Goal: Transaction & Acquisition: Purchase product/service

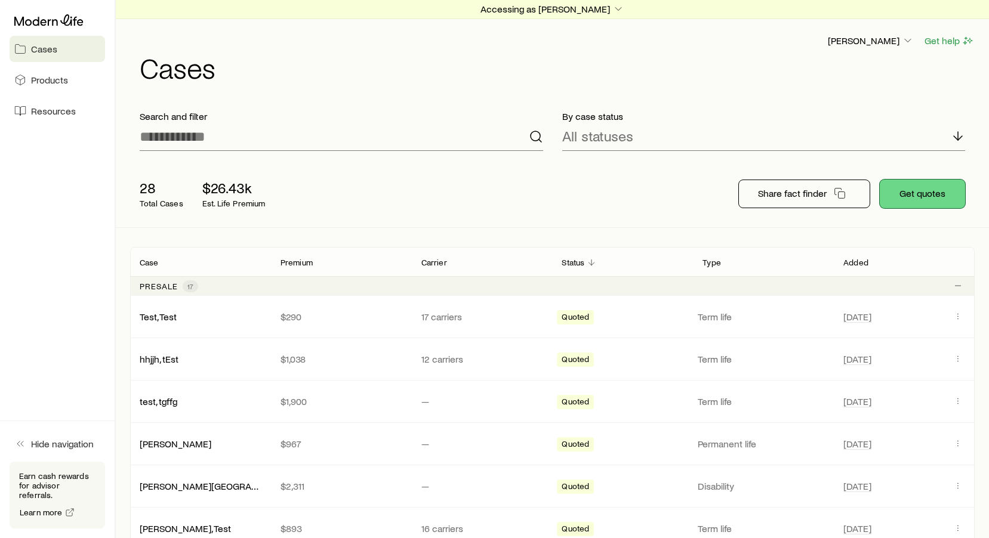
click at [928, 201] on button "Get quotes" at bounding box center [922, 194] width 85 height 29
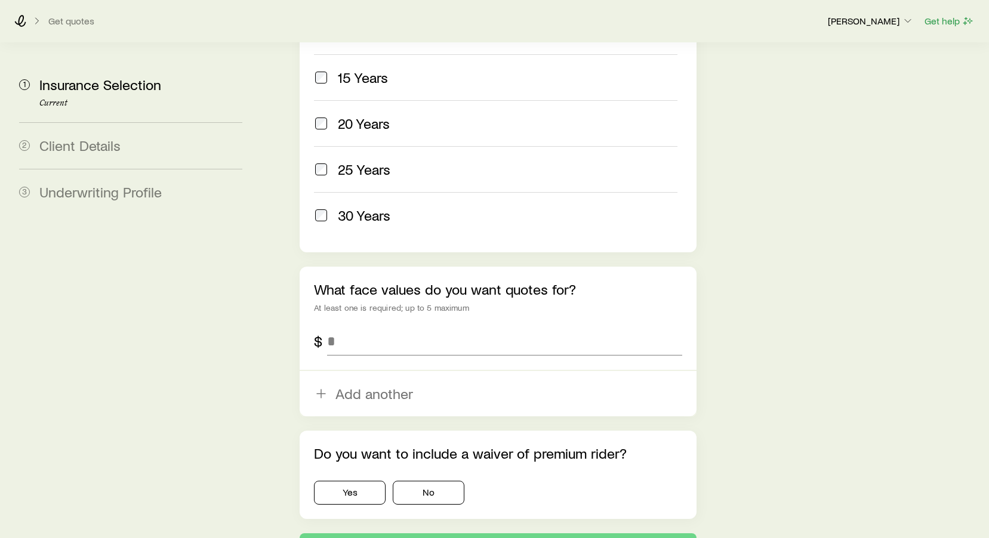
scroll to position [699, 0]
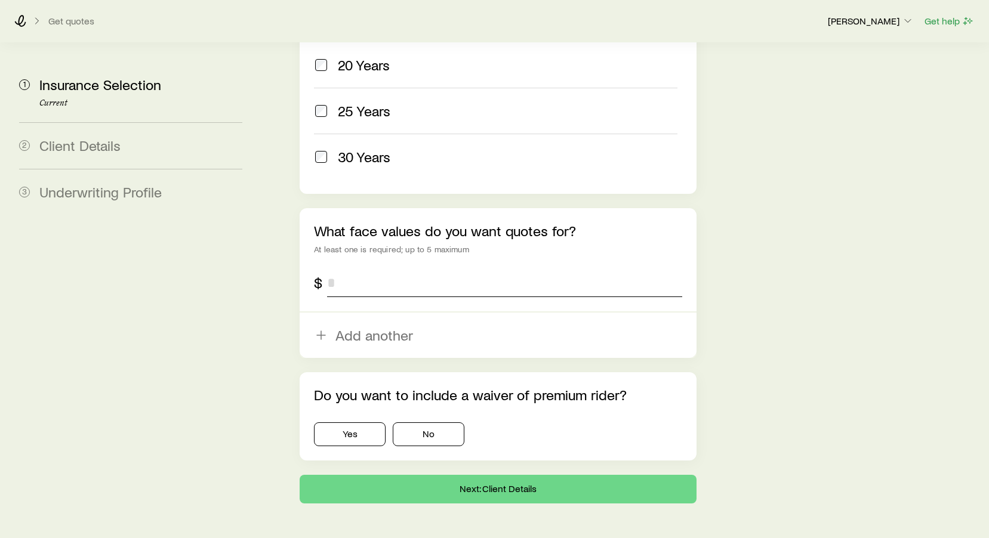
click at [333, 269] on input "tel" at bounding box center [504, 283] width 355 height 29
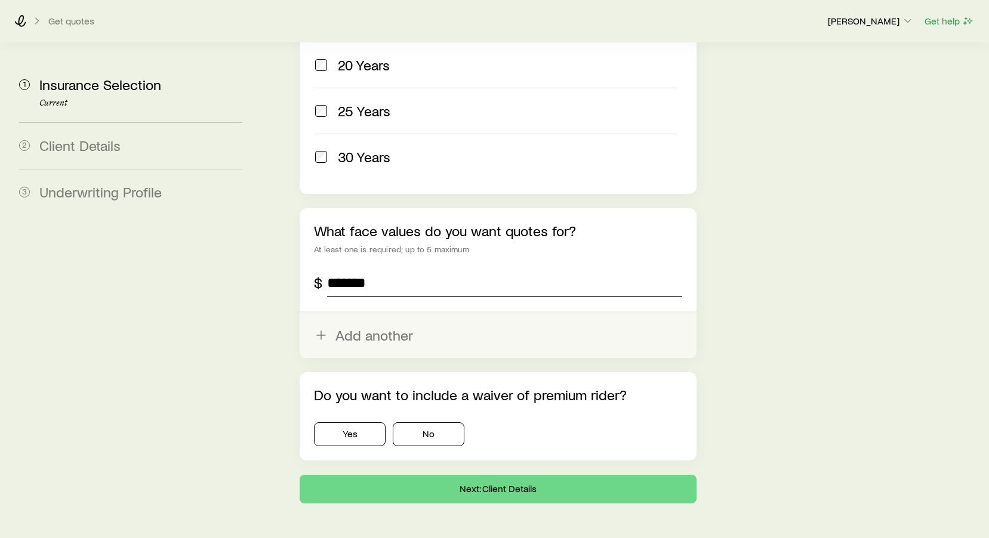
type input "*******"
click at [362, 313] on button "Add another" at bounding box center [498, 335] width 397 height 45
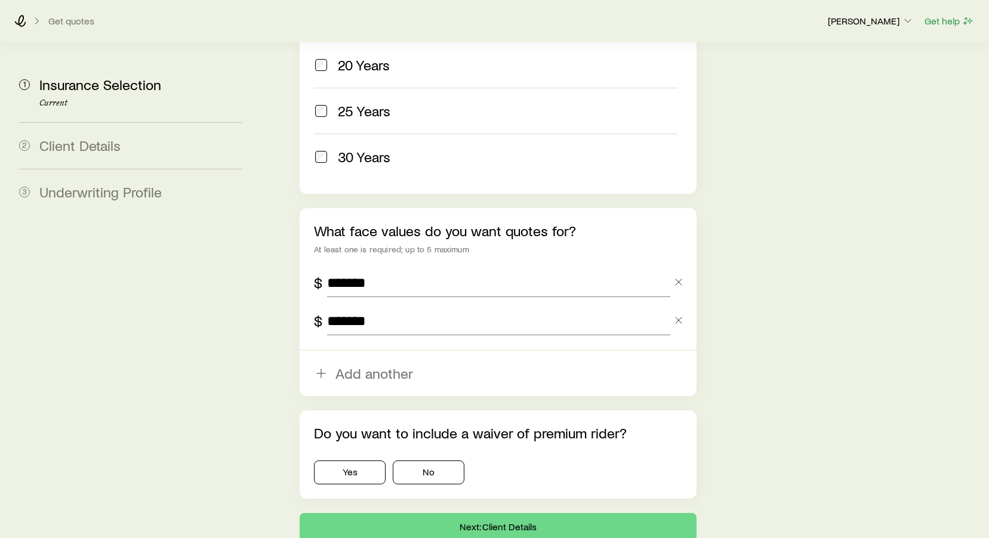
scroll to position [737, 0]
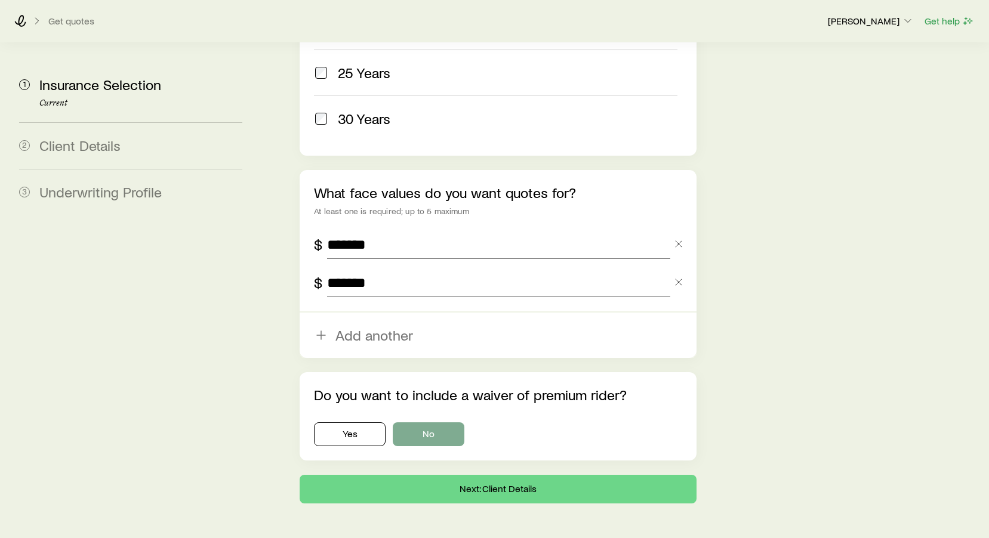
type input "*******"
click at [433, 423] on button "No" at bounding box center [429, 435] width 72 height 24
click at [472, 475] on button "Next: Client Details" at bounding box center [498, 489] width 397 height 29
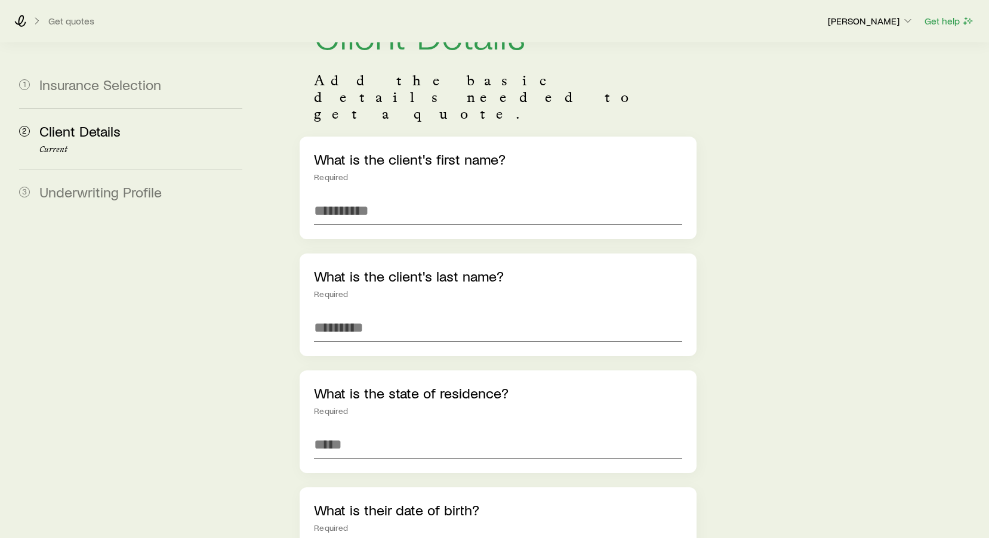
scroll to position [86, 0]
click at [387, 196] on input "text" at bounding box center [498, 210] width 368 height 29
type input "****"
click at [400, 313] on input "text" at bounding box center [498, 327] width 368 height 29
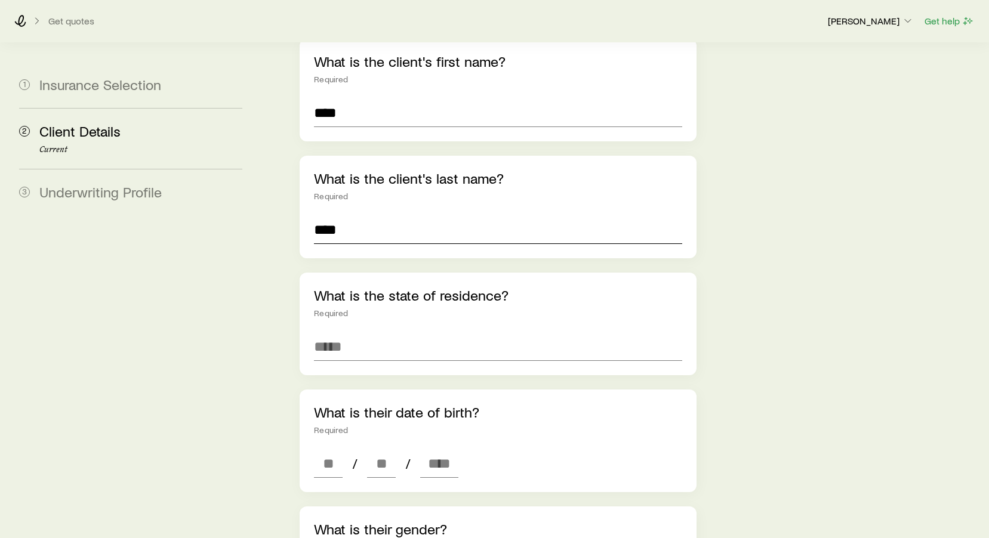
scroll to position [184, 0]
type input "****"
click at [361, 332] on input at bounding box center [498, 346] width 368 height 29
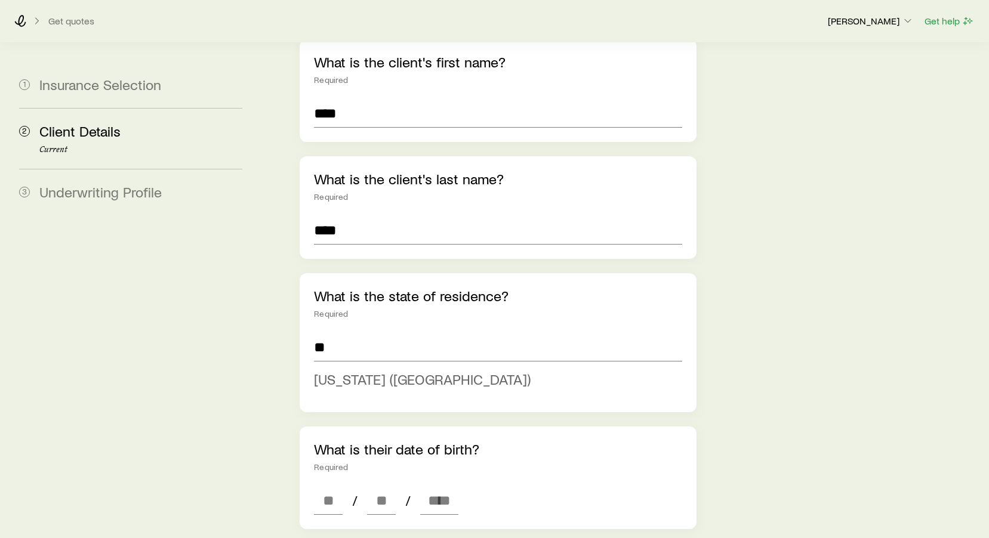
click at [360, 371] on span "[US_STATE] ([GEOGRAPHIC_DATA])" at bounding box center [422, 379] width 217 height 17
type input "**********"
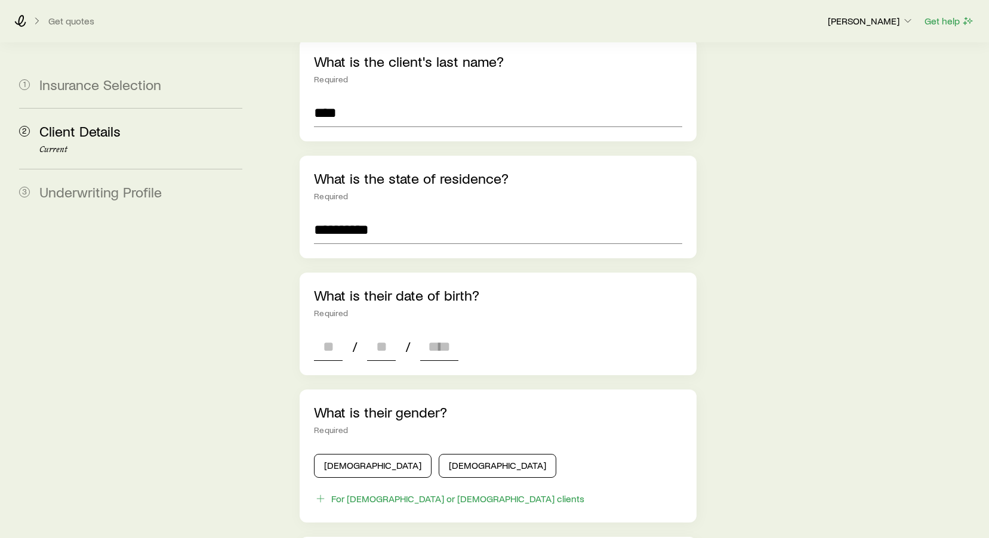
scroll to position [302, 0]
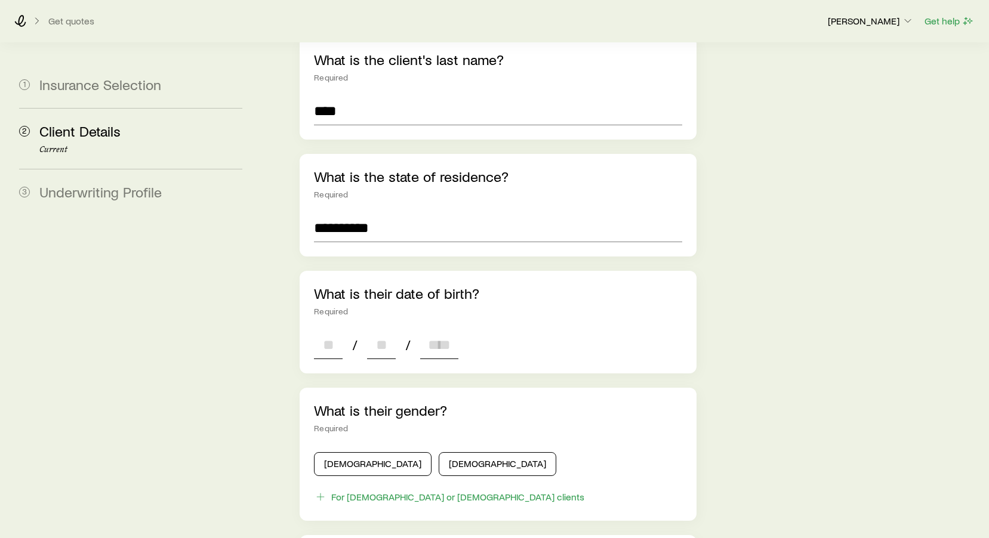
click at [335, 331] on input at bounding box center [328, 345] width 29 height 29
type input "**"
type input "****"
type input "*"
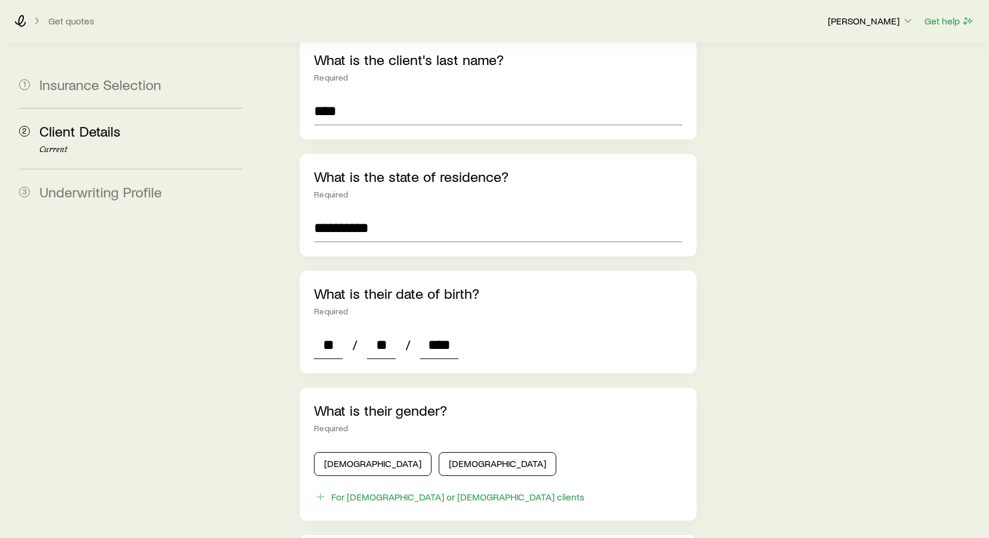
type input "*"
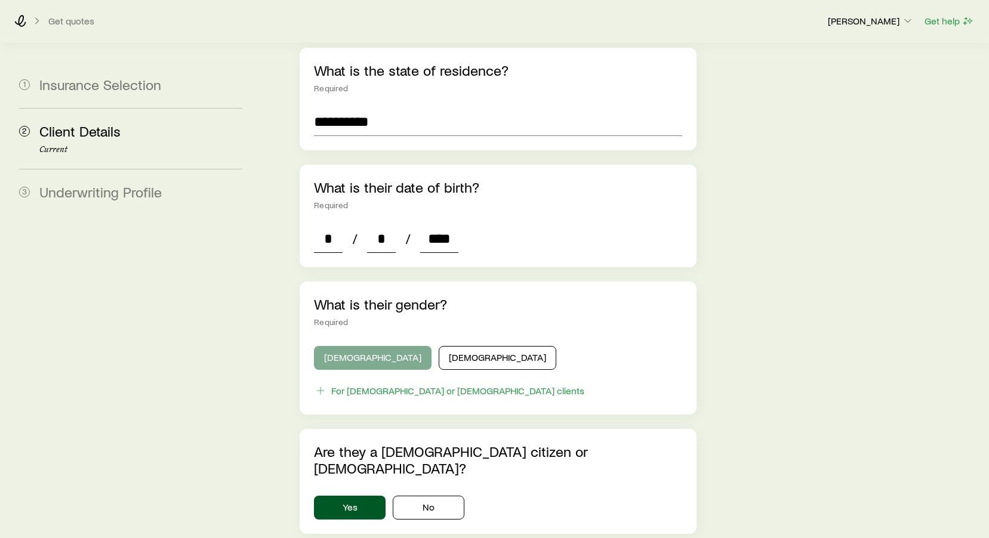
type input "****"
click at [347, 346] on button "[DEMOGRAPHIC_DATA]" at bounding box center [373, 358] width 118 height 24
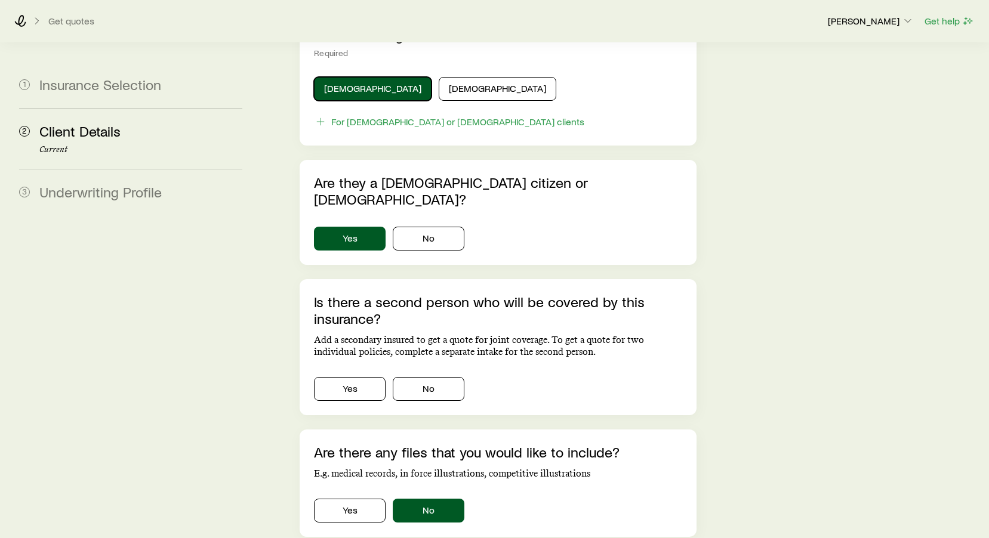
scroll to position [679, 0]
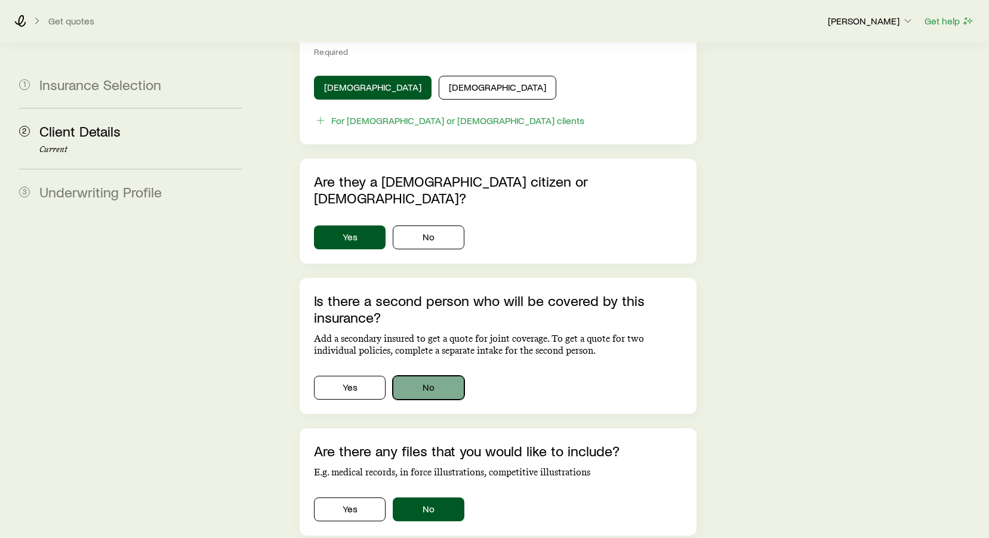
click at [443, 376] on button "No" at bounding box center [429, 388] width 72 height 24
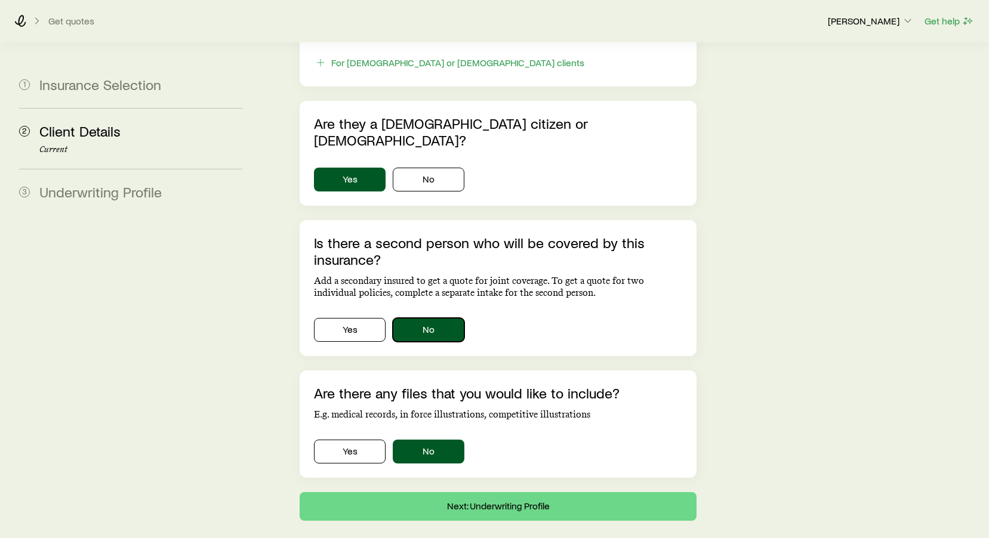
scroll to position [738, 0]
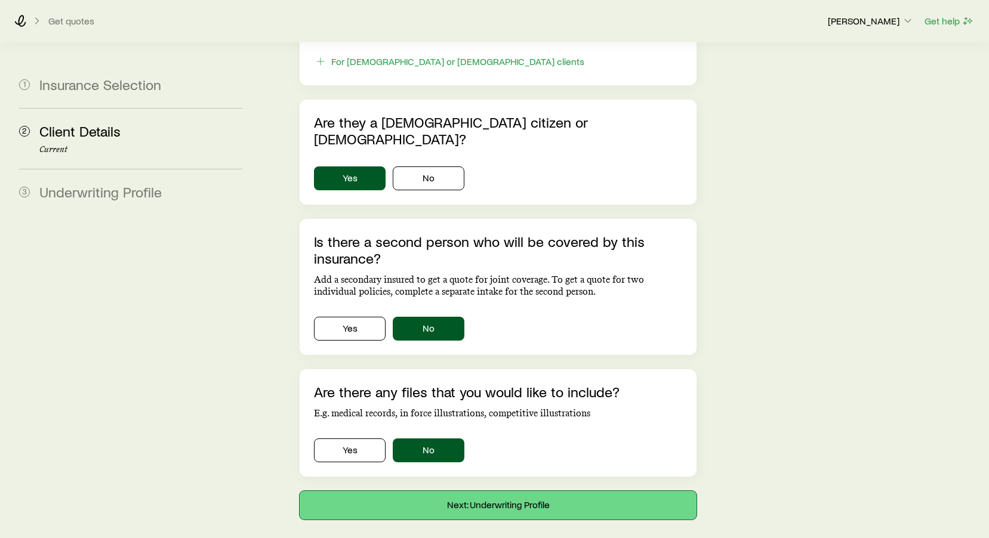
click at [508, 491] on button "Next: Underwriting Profile" at bounding box center [498, 505] width 397 height 29
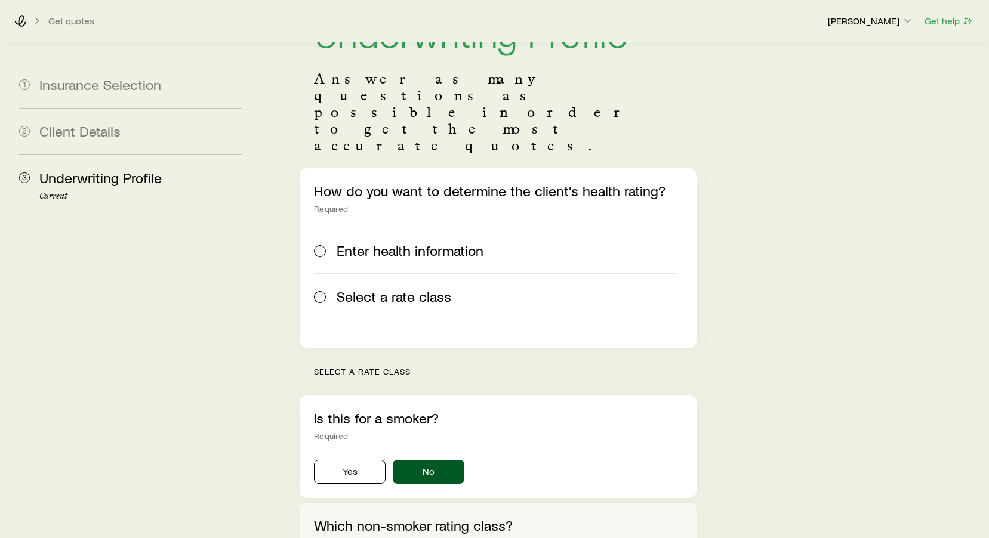
scroll to position [87, 0]
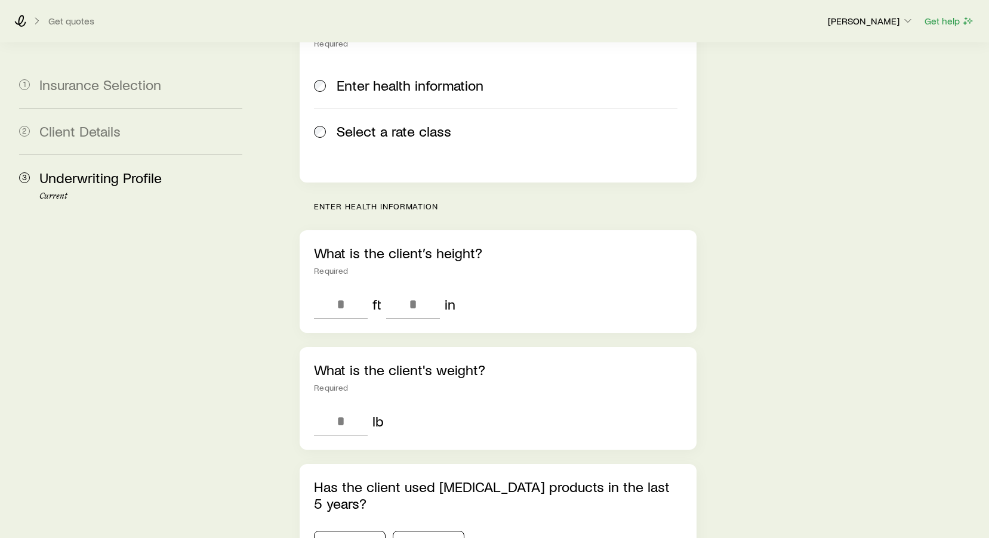
scroll to position [252, 0]
click at [343, 291] on input "tel" at bounding box center [341, 305] width 54 height 29
type input "*"
click at [411, 291] on input "tel" at bounding box center [413, 305] width 54 height 29
type input "*"
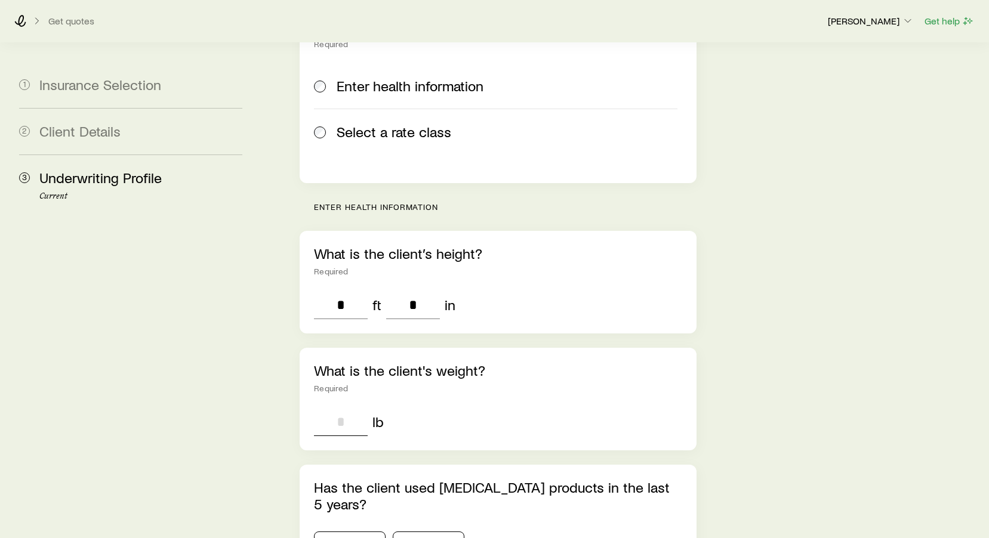
click at [347, 408] on input "tel" at bounding box center [341, 422] width 54 height 29
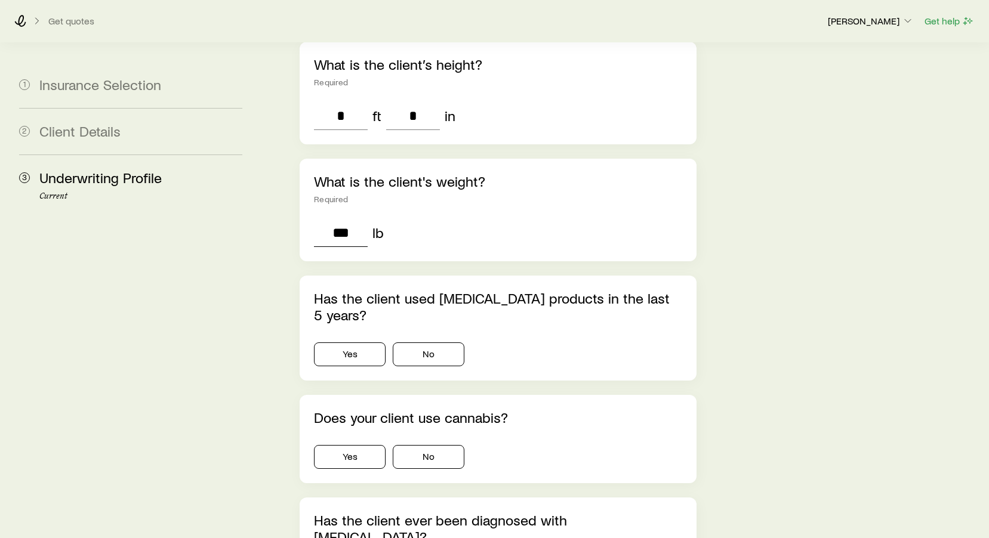
scroll to position [439, 0]
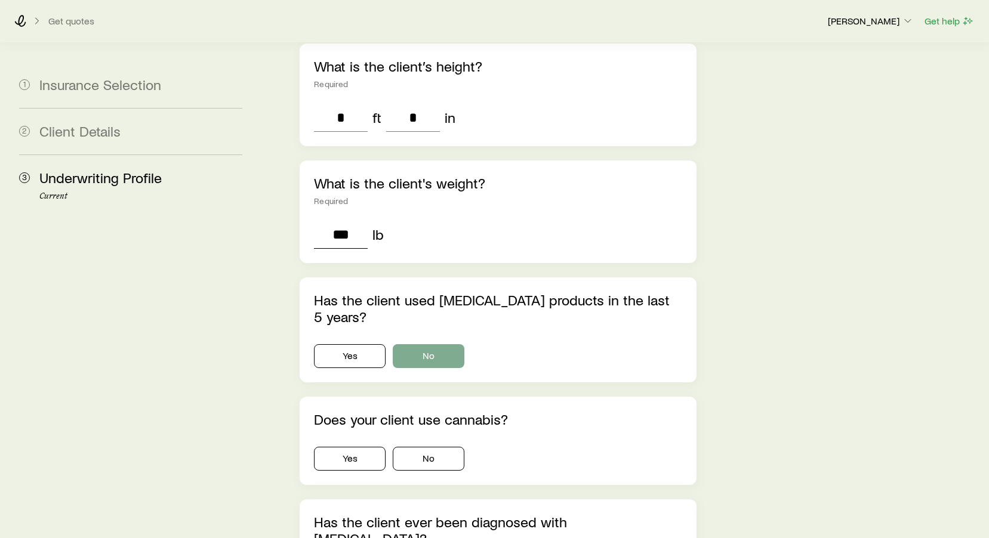
type input "***"
click at [442, 344] on button "No" at bounding box center [429, 356] width 72 height 24
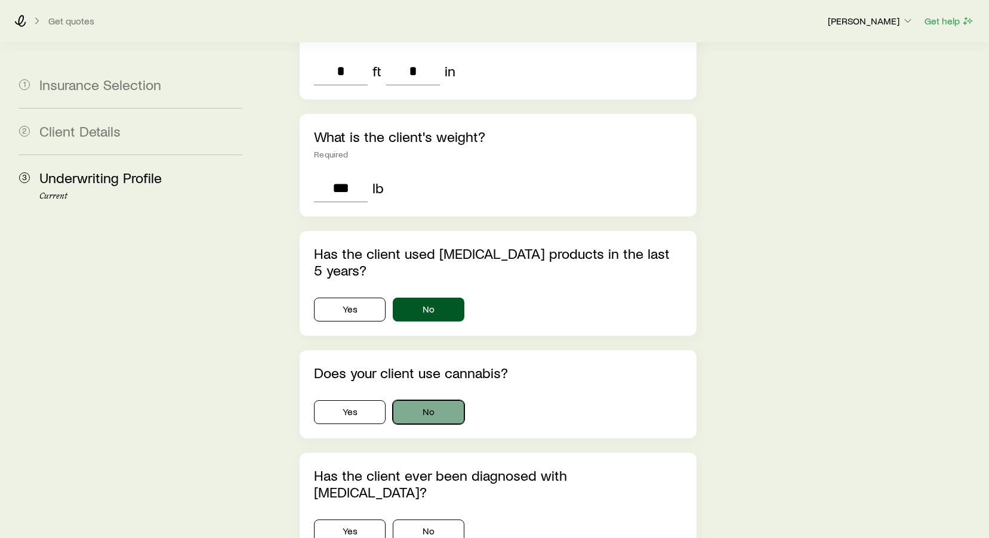
click at [443, 400] on button "No" at bounding box center [429, 412] width 72 height 24
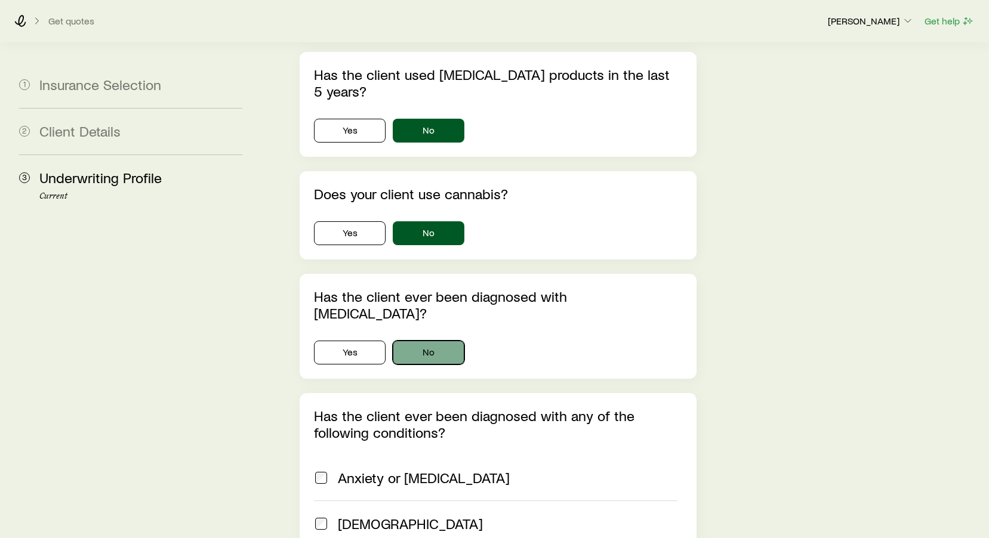
click at [442, 341] on button "No" at bounding box center [429, 353] width 72 height 24
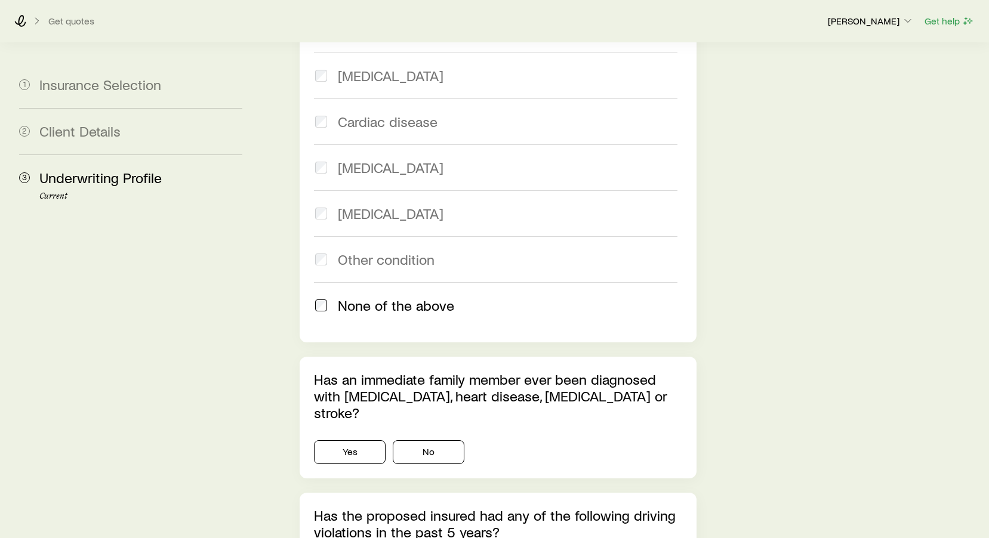
scroll to position [1207, 0]
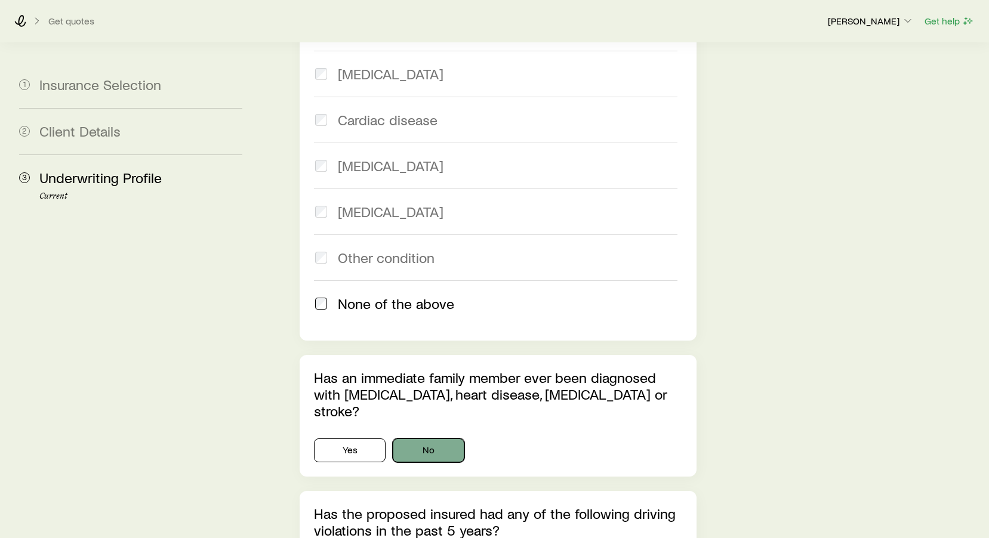
click at [435, 439] on button "No" at bounding box center [429, 451] width 72 height 24
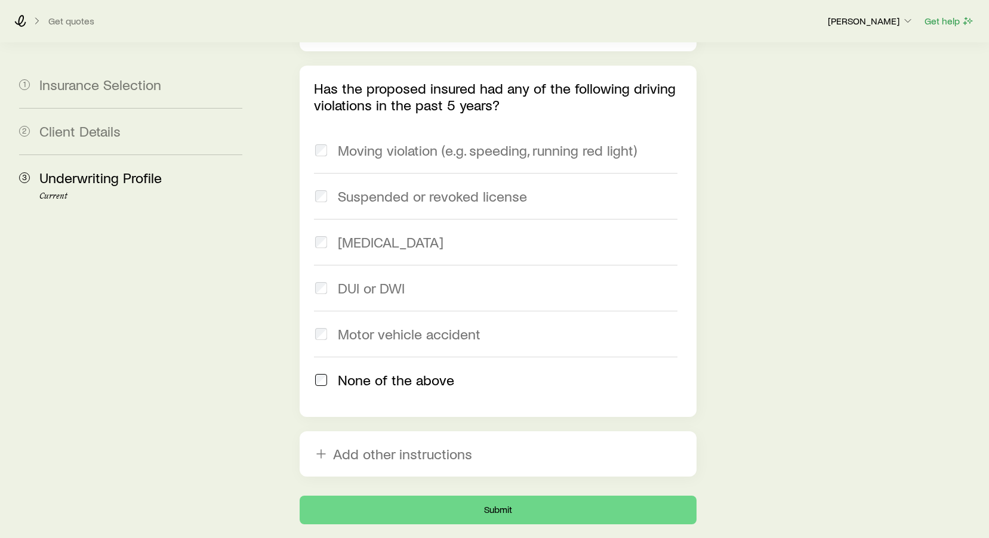
scroll to position [1635, 0]
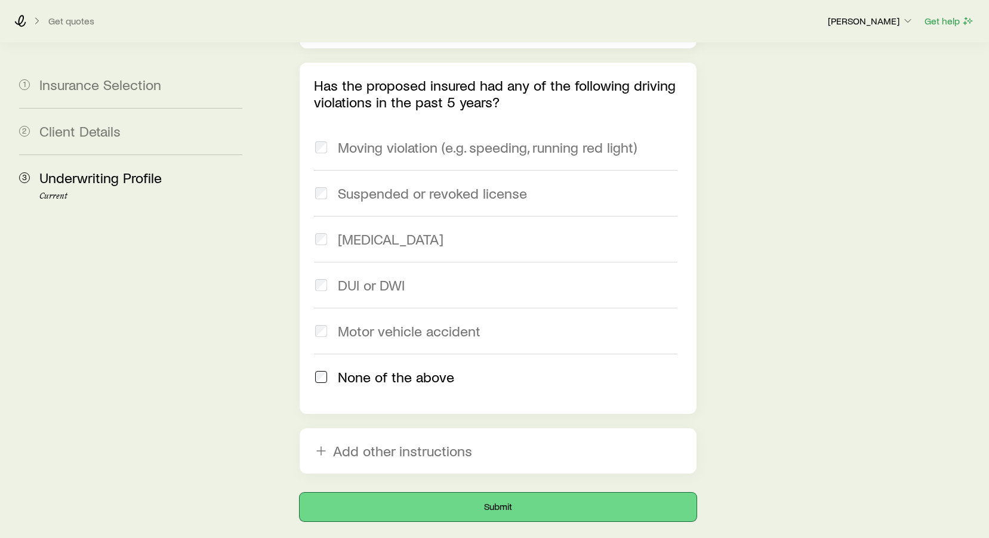
click at [574, 493] on button "Submit" at bounding box center [498, 507] width 397 height 29
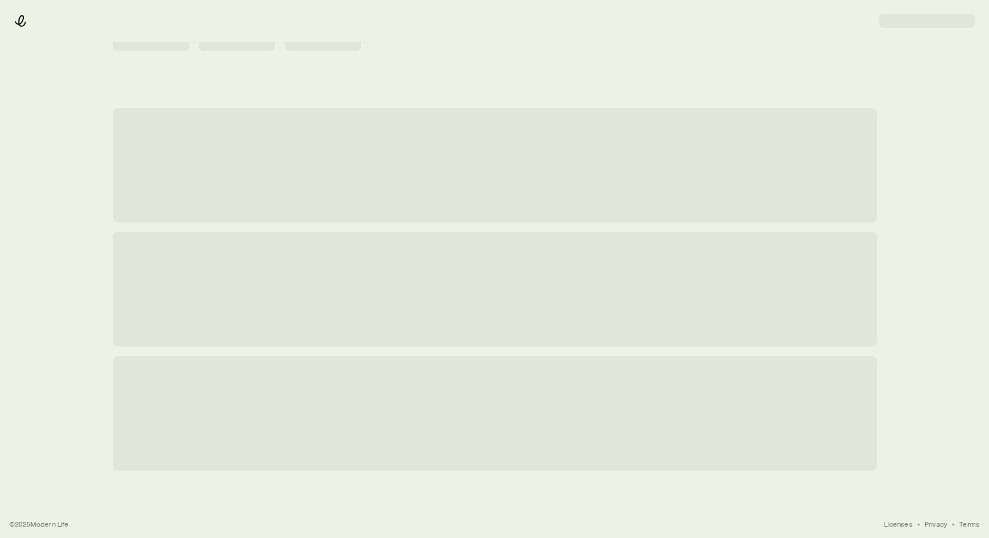
scroll to position [0, 0]
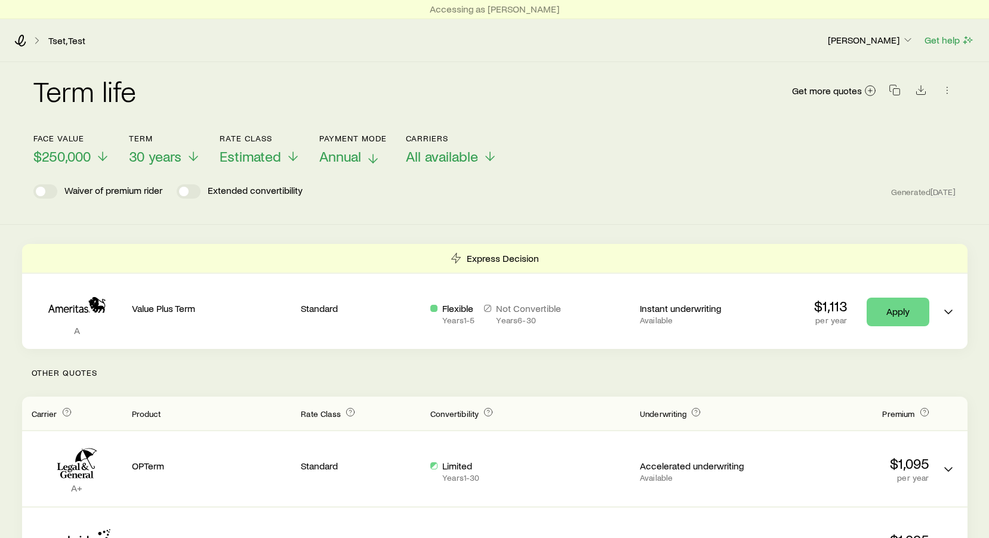
click at [374, 162] on icon at bounding box center [373, 159] width 14 height 14
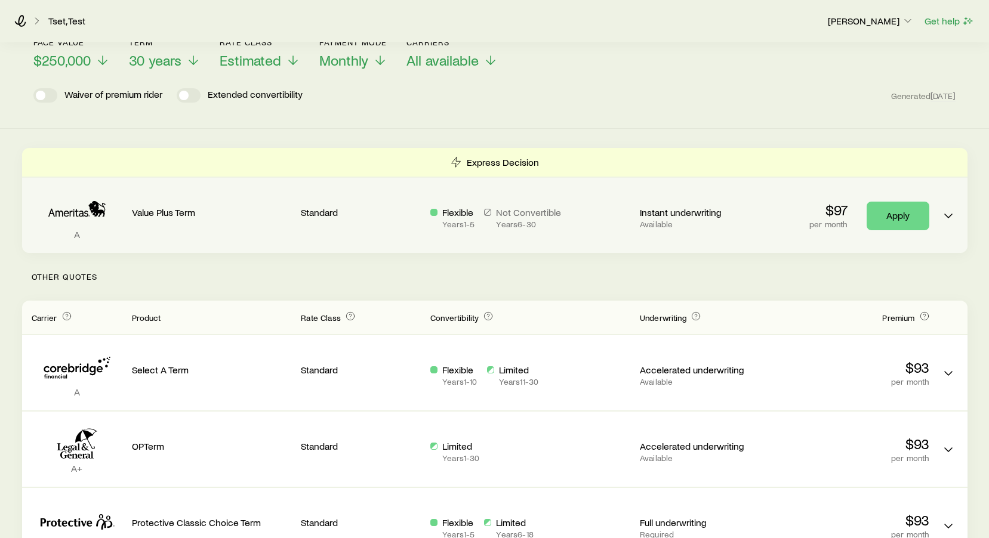
scroll to position [76, 0]
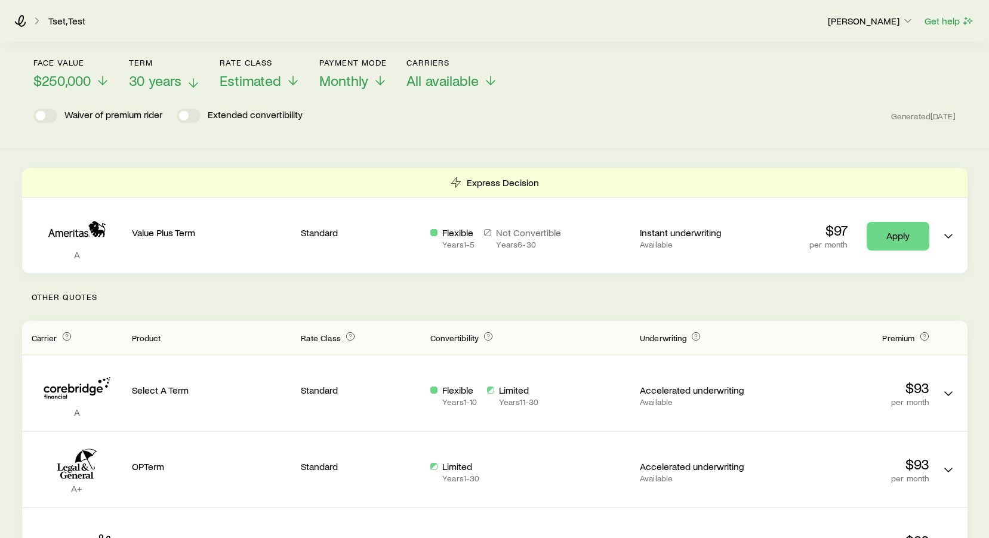
click at [192, 86] on icon at bounding box center [193, 83] width 14 height 14
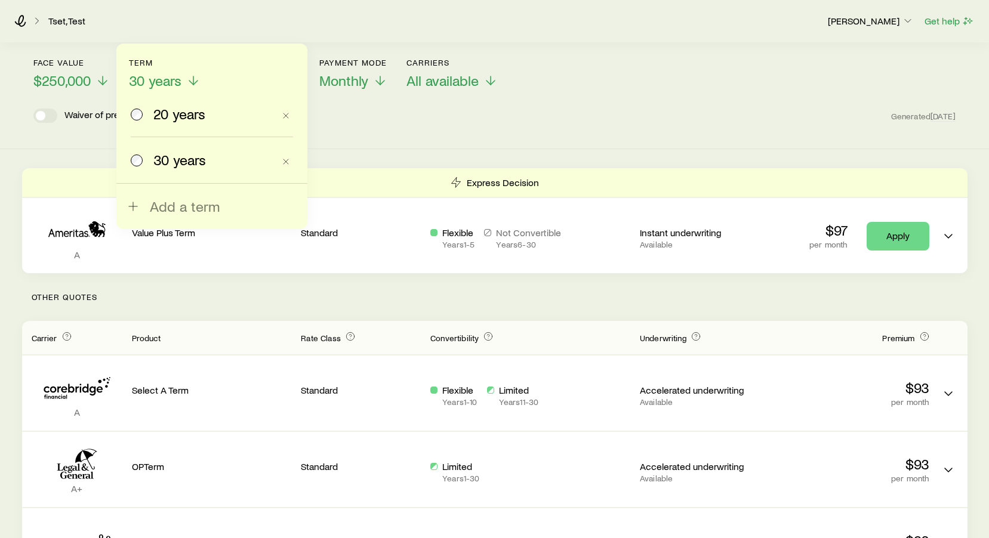
click at [170, 114] on span "20 years" at bounding box center [179, 114] width 52 height 17
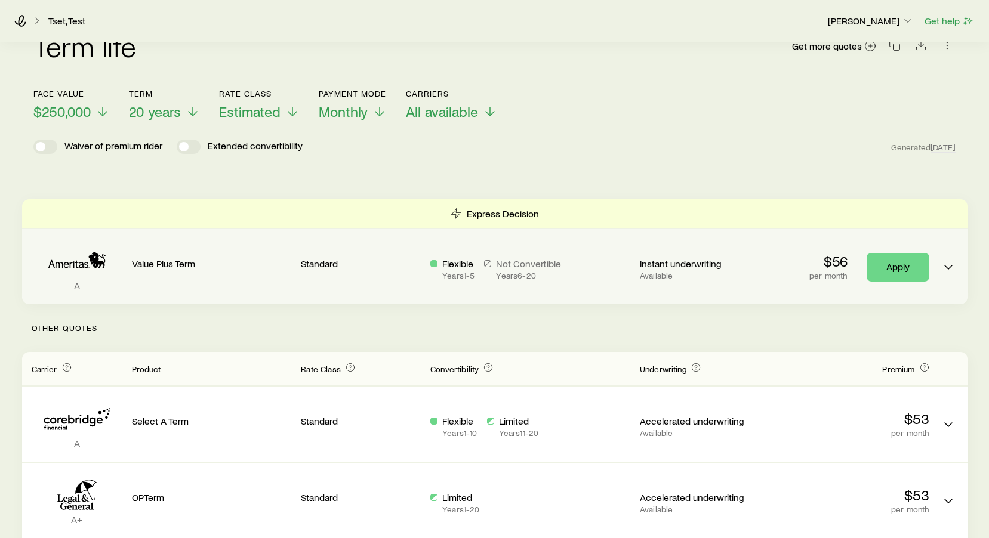
scroll to position [41, 0]
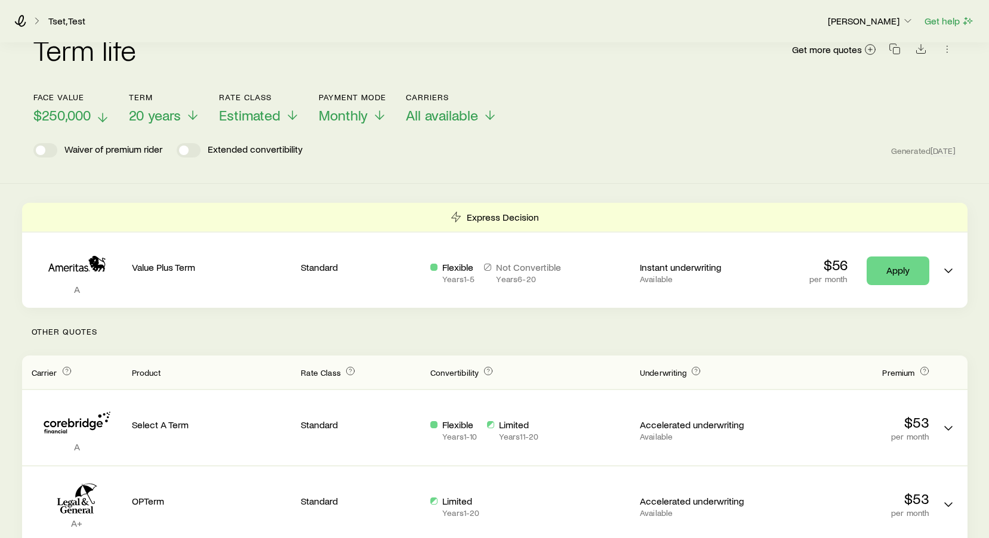
click at [100, 118] on icon at bounding box center [102, 117] width 14 height 14
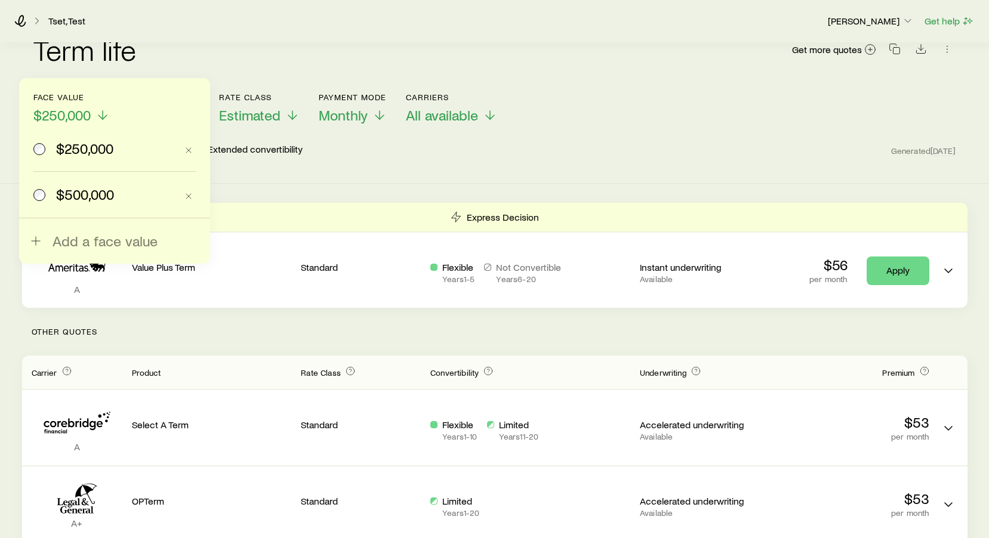
click at [75, 192] on span "$500,000" at bounding box center [85, 194] width 58 height 17
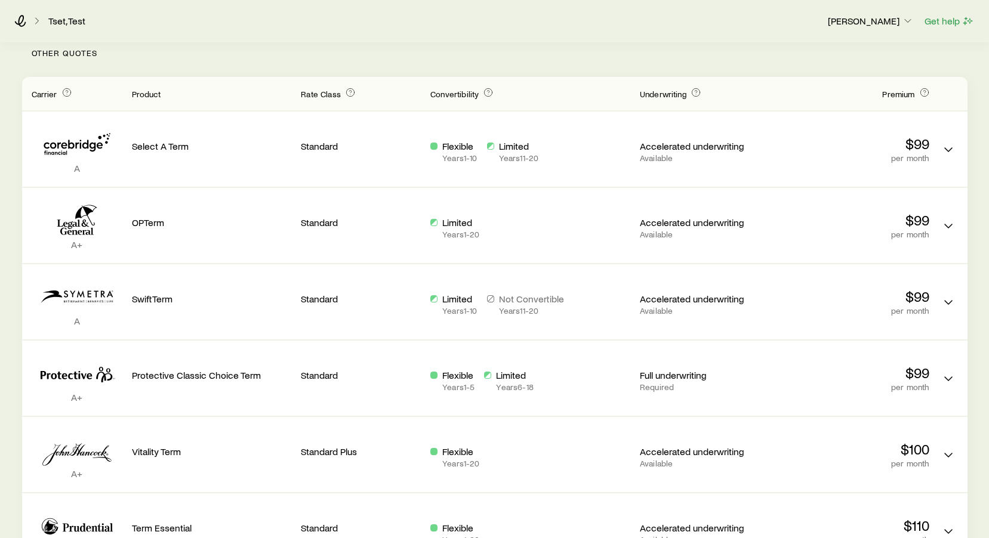
scroll to position [321, 0]
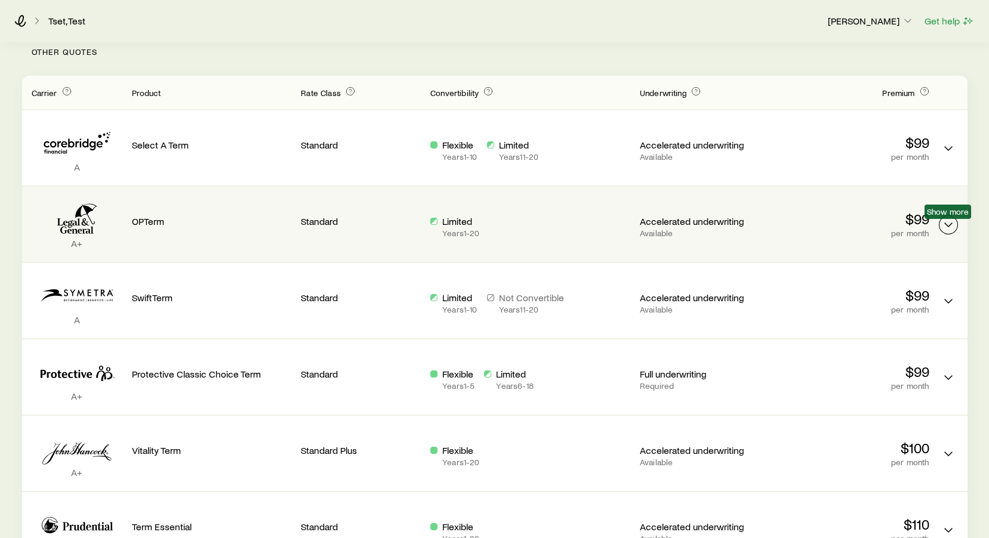
click at [948, 232] on icon "Term quotes" at bounding box center [948, 225] width 14 height 14
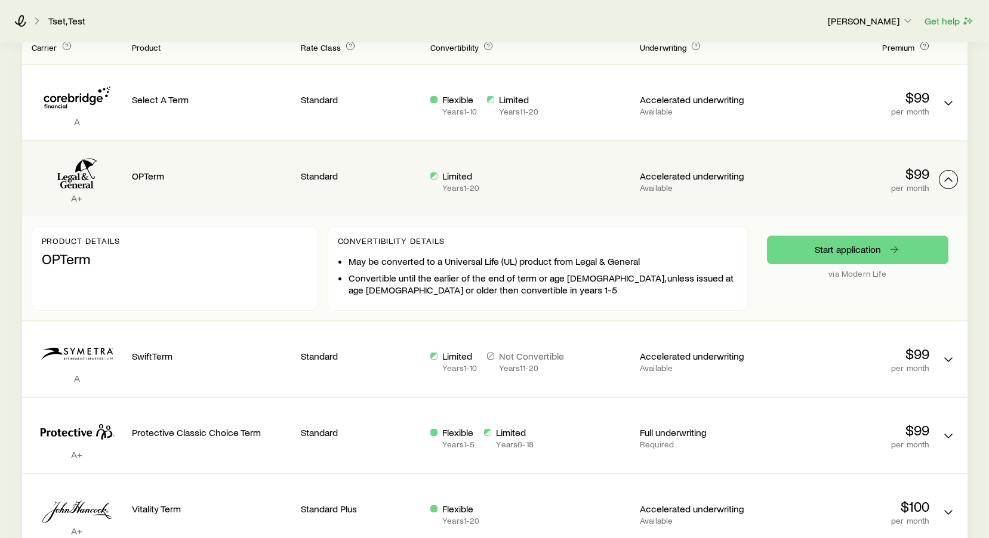
scroll to position [368, 0]
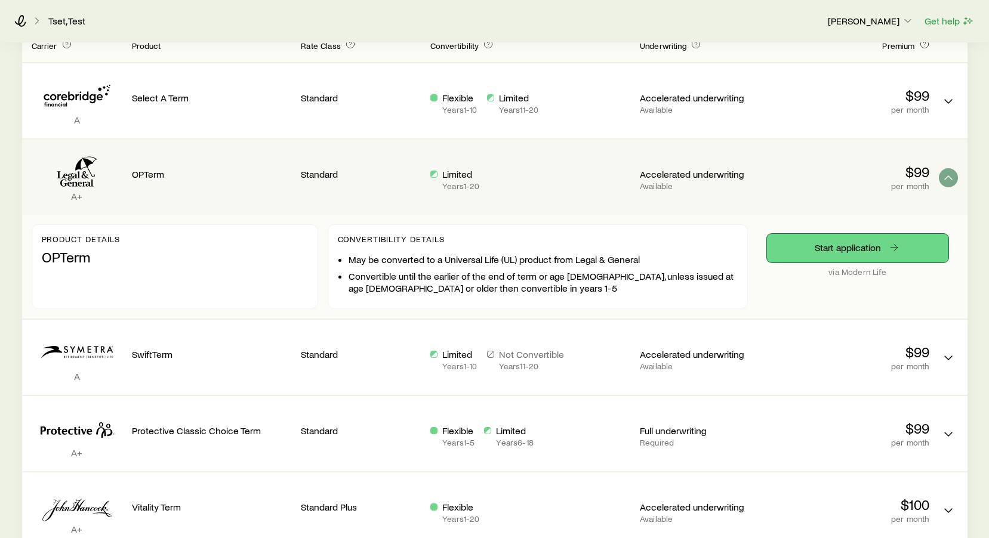
click at [892, 254] on icon "Term quotes" at bounding box center [894, 248] width 12 height 12
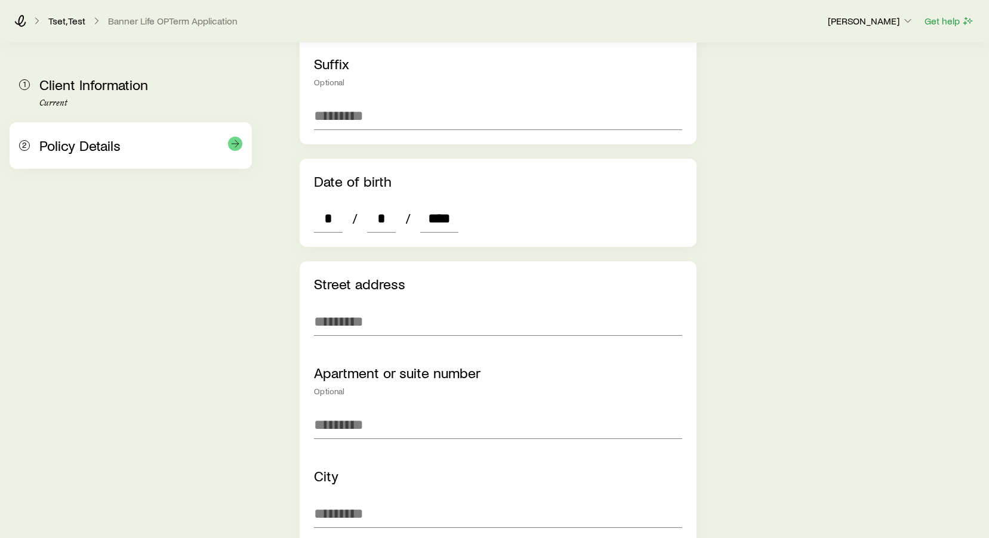
click at [94, 147] on span "Policy Details" at bounding box center [79, 145] width 81 height 17
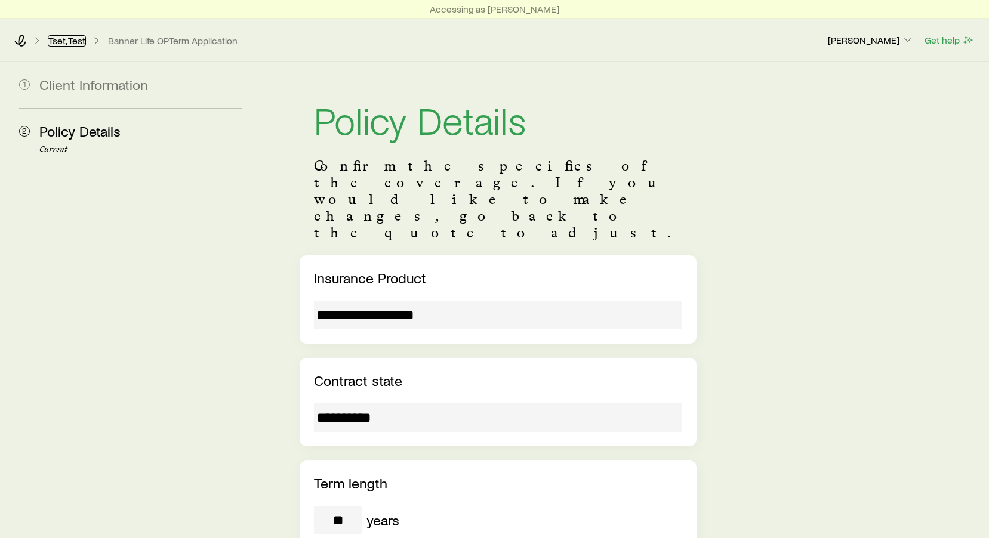
click at [85, 39] on link "Tset, Test" at bounding box center [67, 40] width 38 height 11
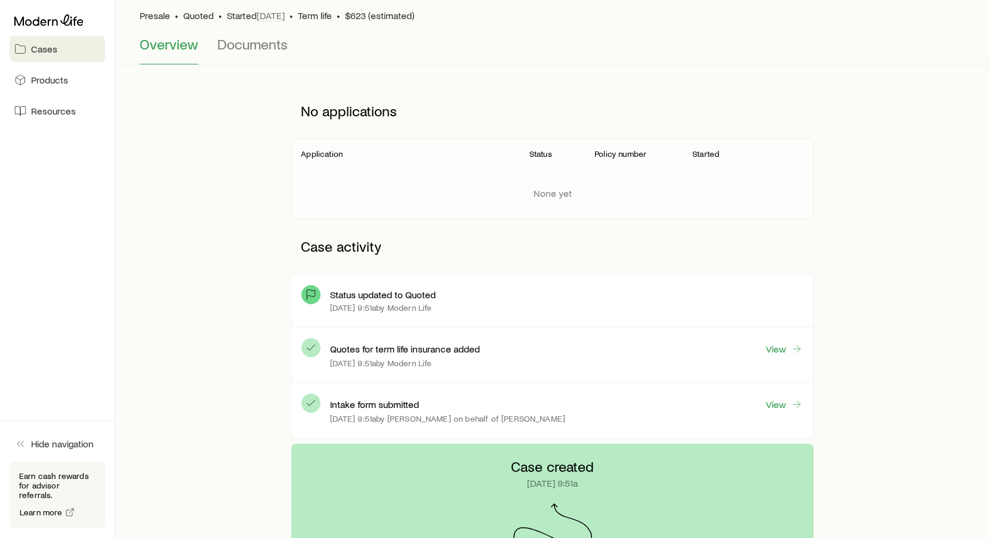
scroll to position [107, 0]
